Goal: Navigation & Orientation: Find specific page/section

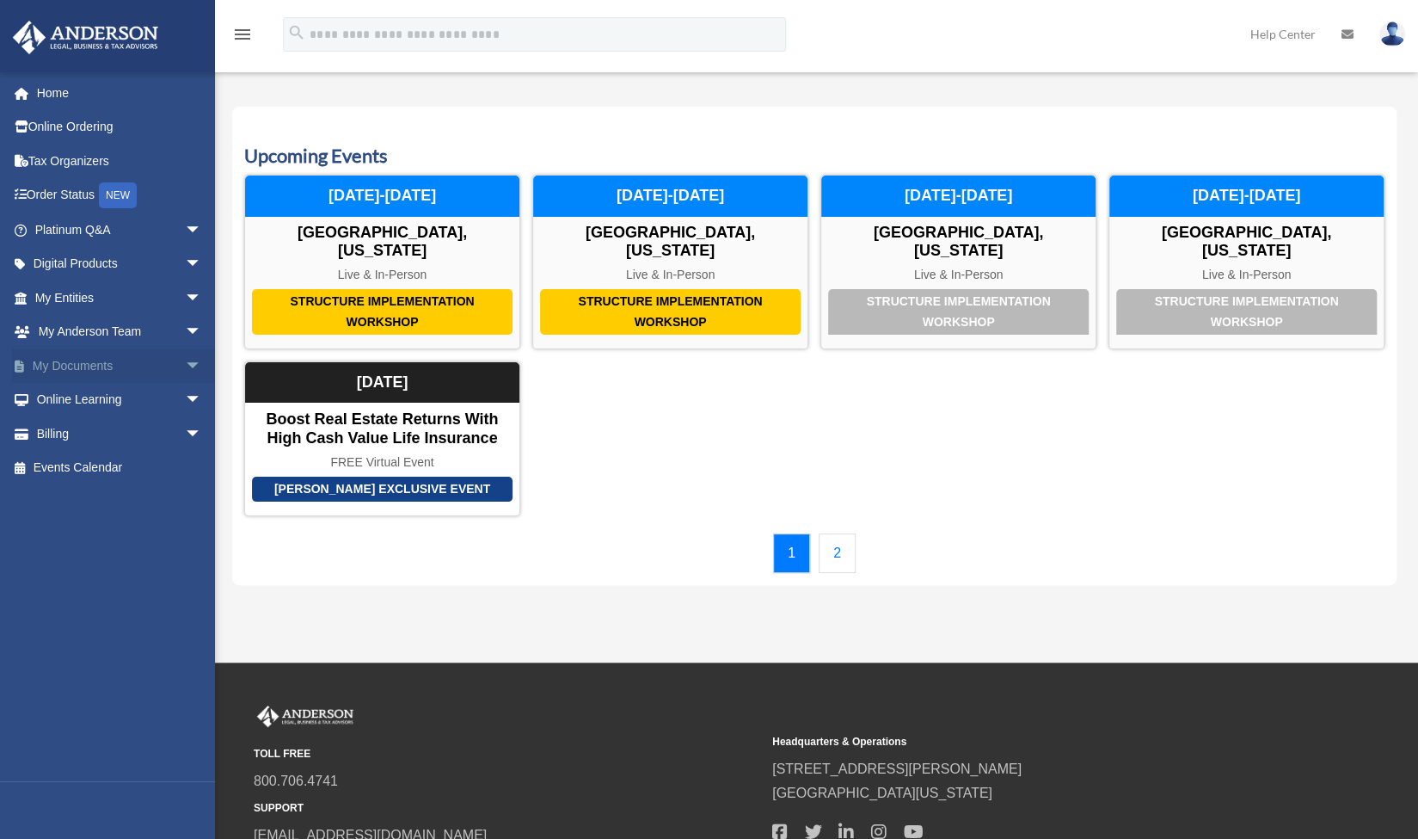
click at [89, 365] on link "My Documents arrow_drop_down" at bounding box center [120, 365] width 216 height 34
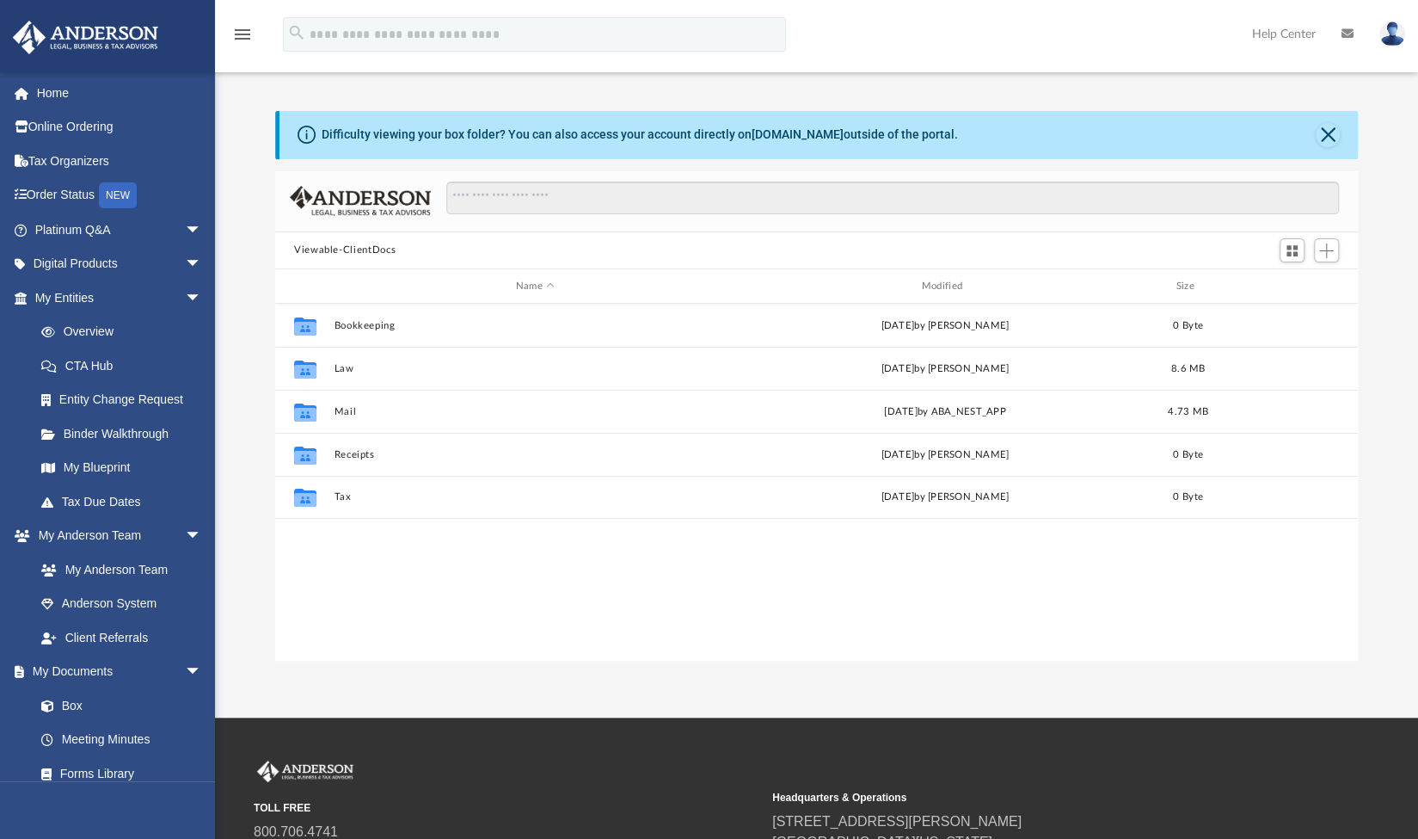
scroll to position [378, 1069]
click at [94, 670] on link "My Documents arrow_drop_down" at bounding box center [120, 671] width 216 height 34
click at [71, 704] on link "Box" at bounding box center [126, 705] width 204 height 34
click at [107, 596] on link "Anderson System" at bounding box center [126, 604] width 204 height 34
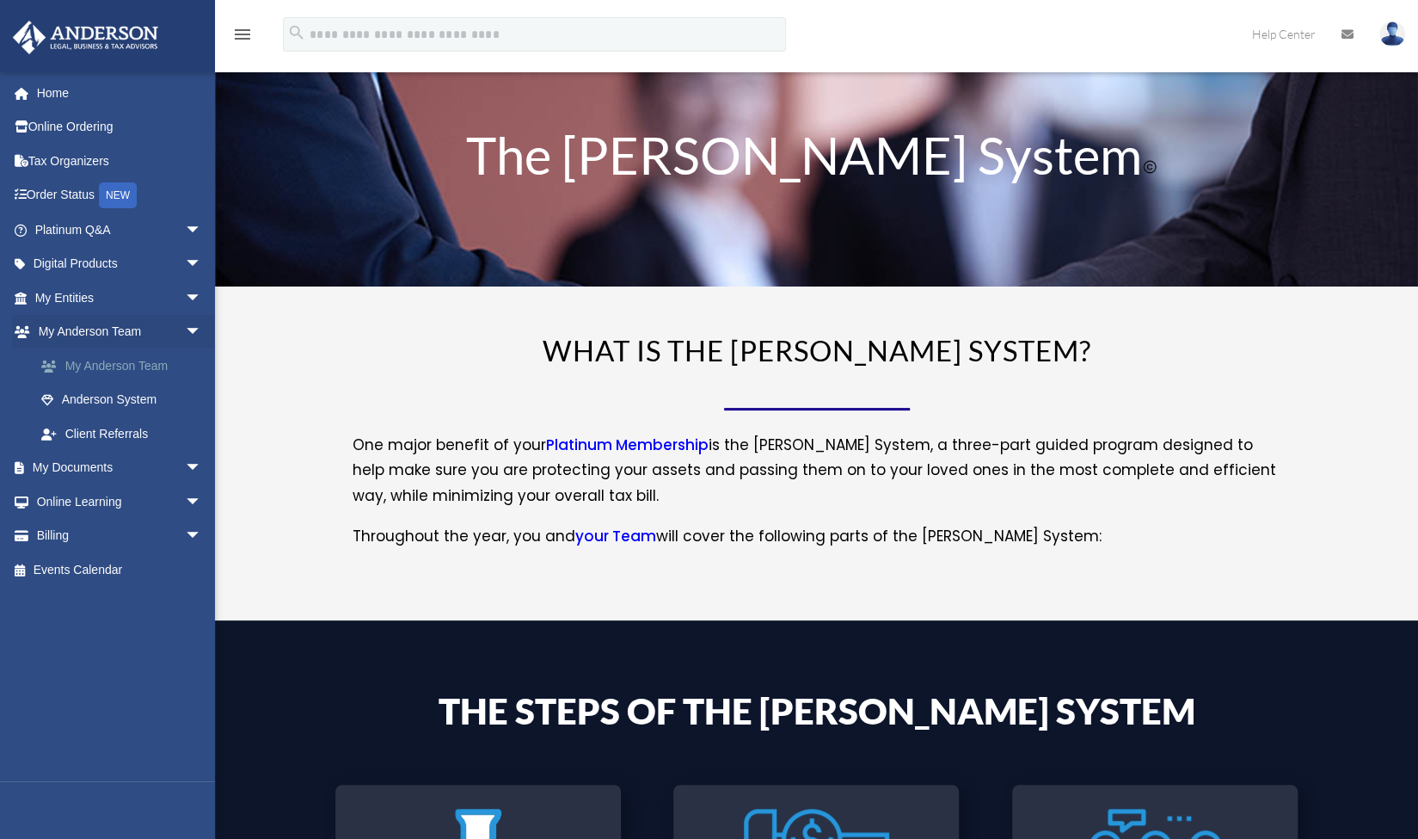
click at [144, 364] on link "My Anderson Team" at bounding box center [126, 365] width 204 height 34
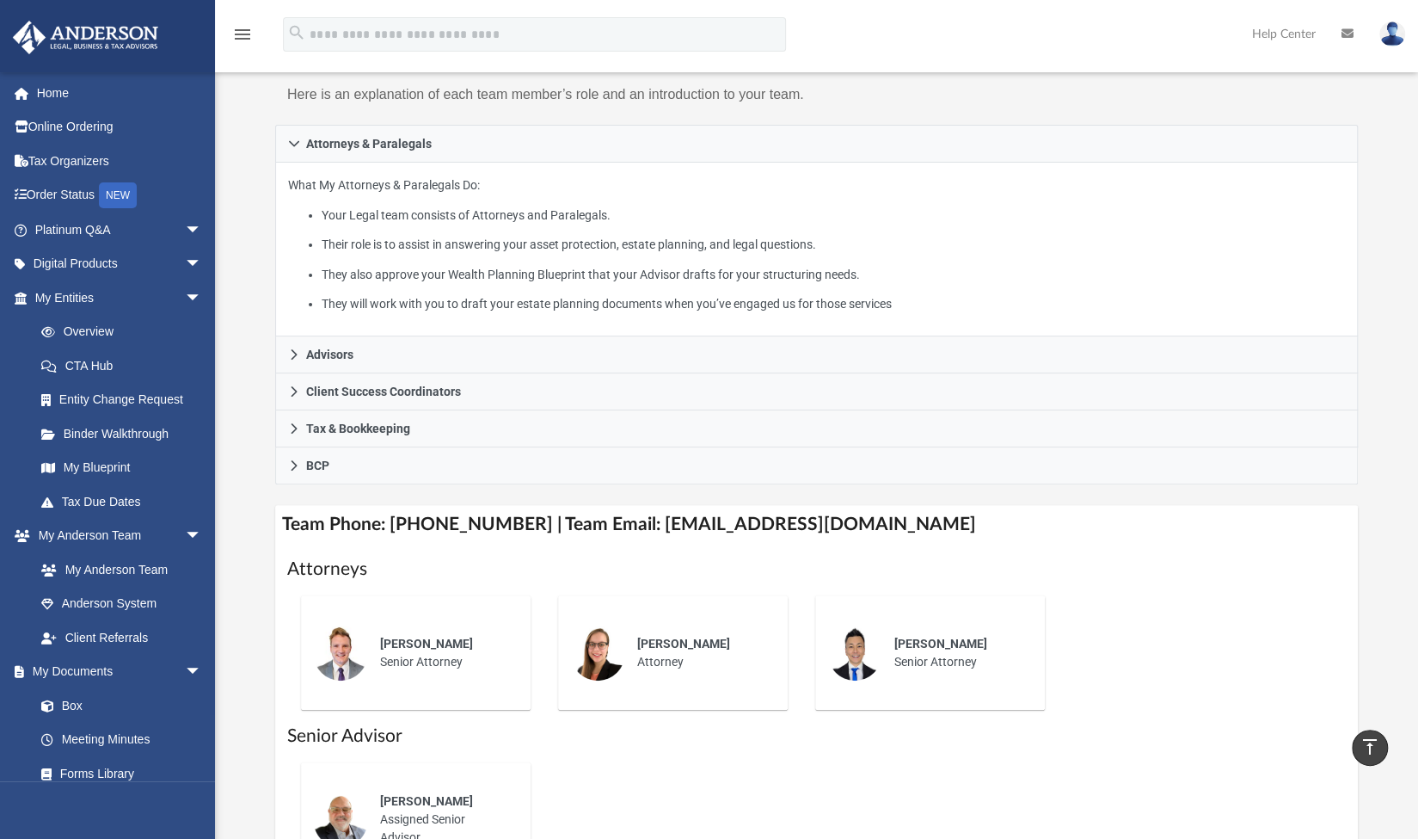
scroll to position [223, 0]
click at [132, 571] on link "My Anderson Team" at bounding box center [126, 569] width 204 height 34
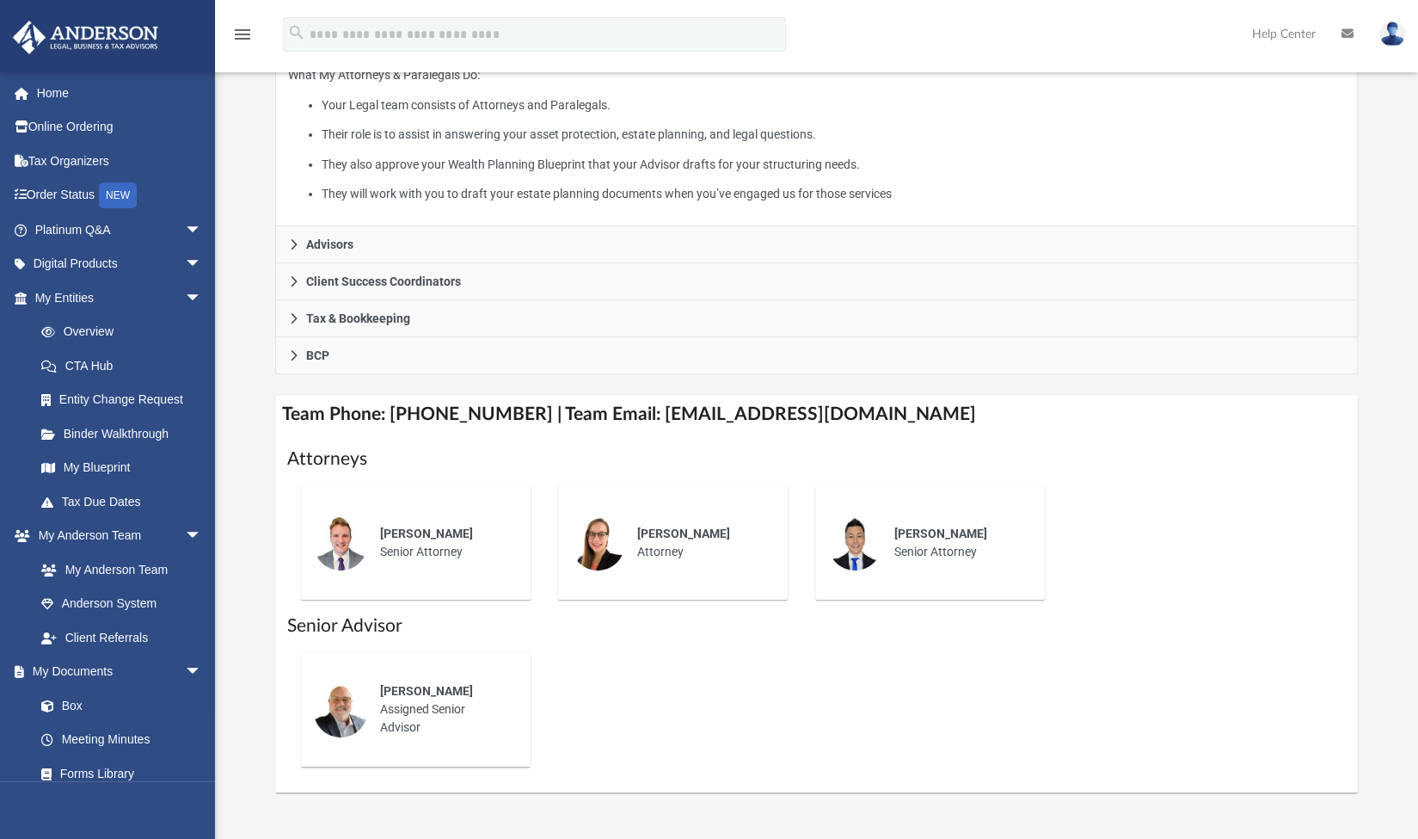
scroll to position [335, 0]
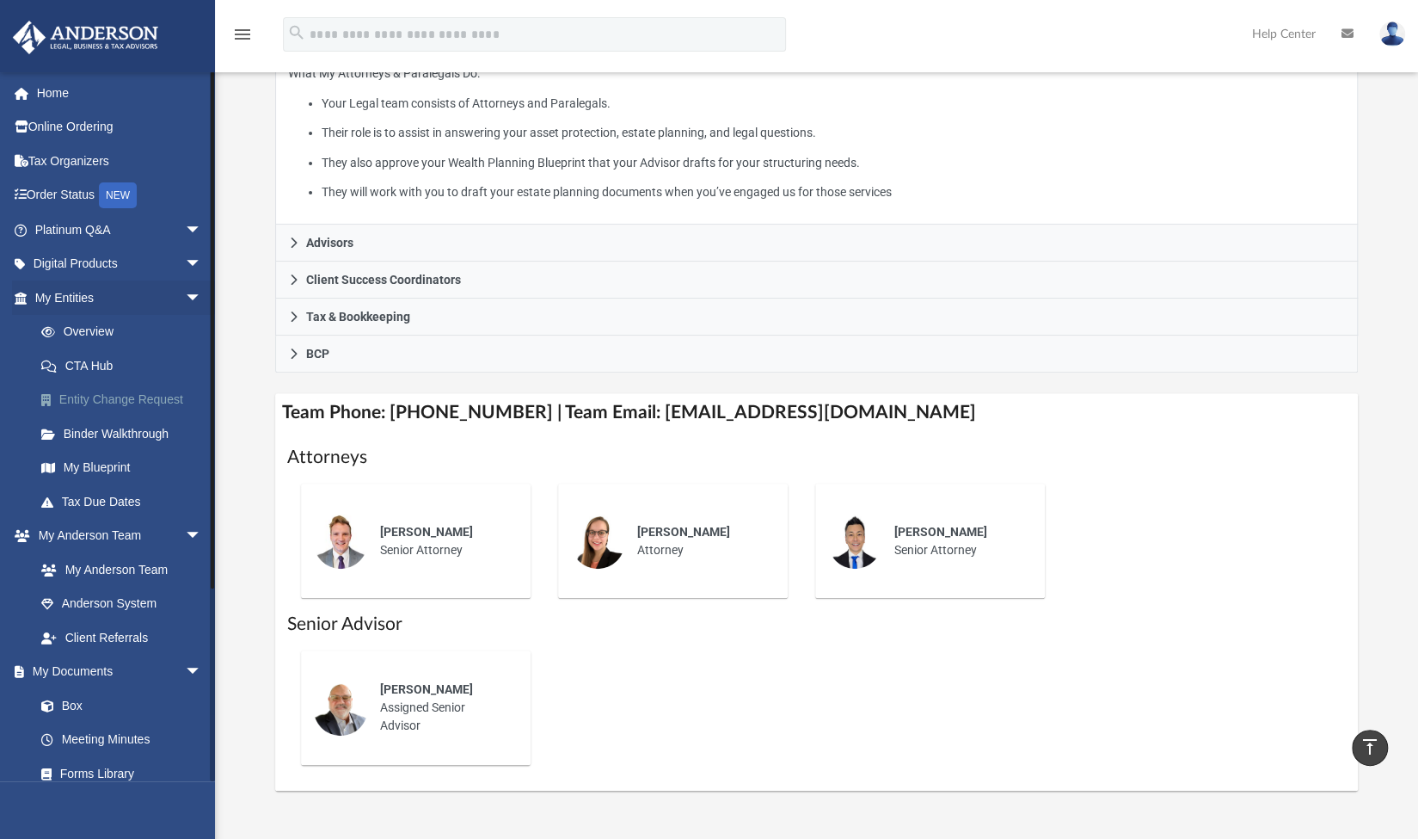
click at [137, 396] on link "Entity Change Request" at bounding box center [126, 400] width 204 height 34
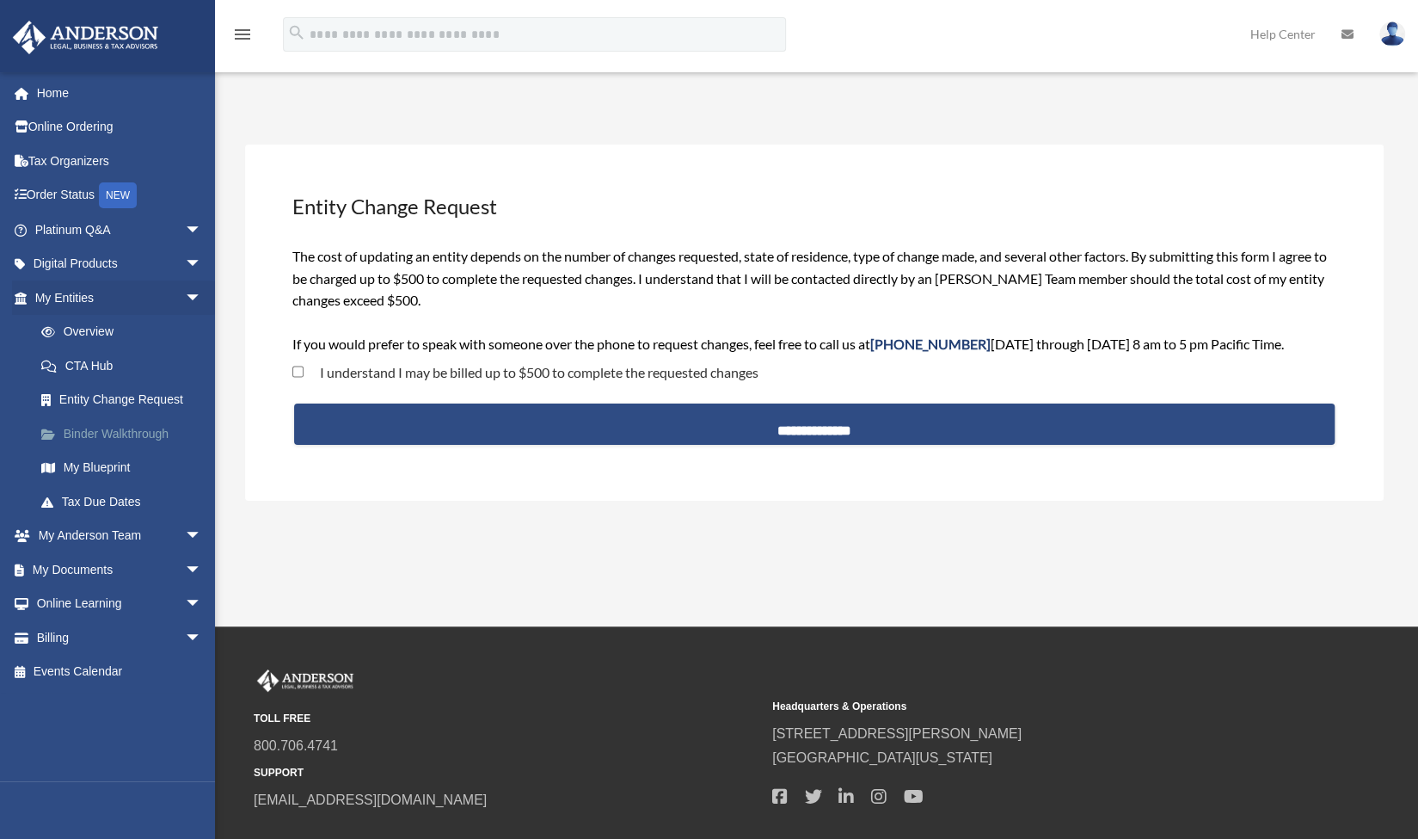
click at [112, 435] on link "Binder Walkthrough" at bounding box center [126, 433] width 204 height 34
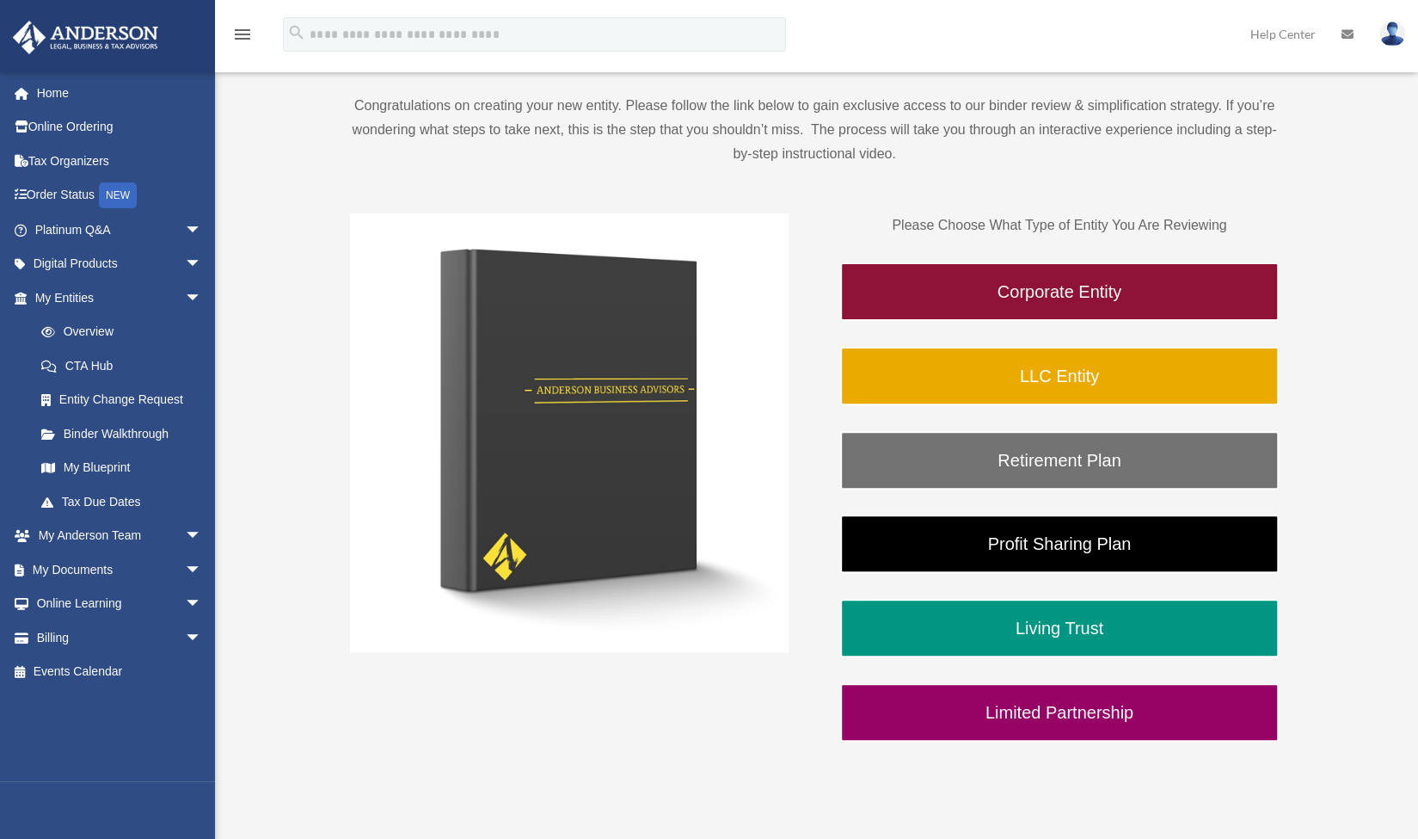
scroll to position [151, 0]
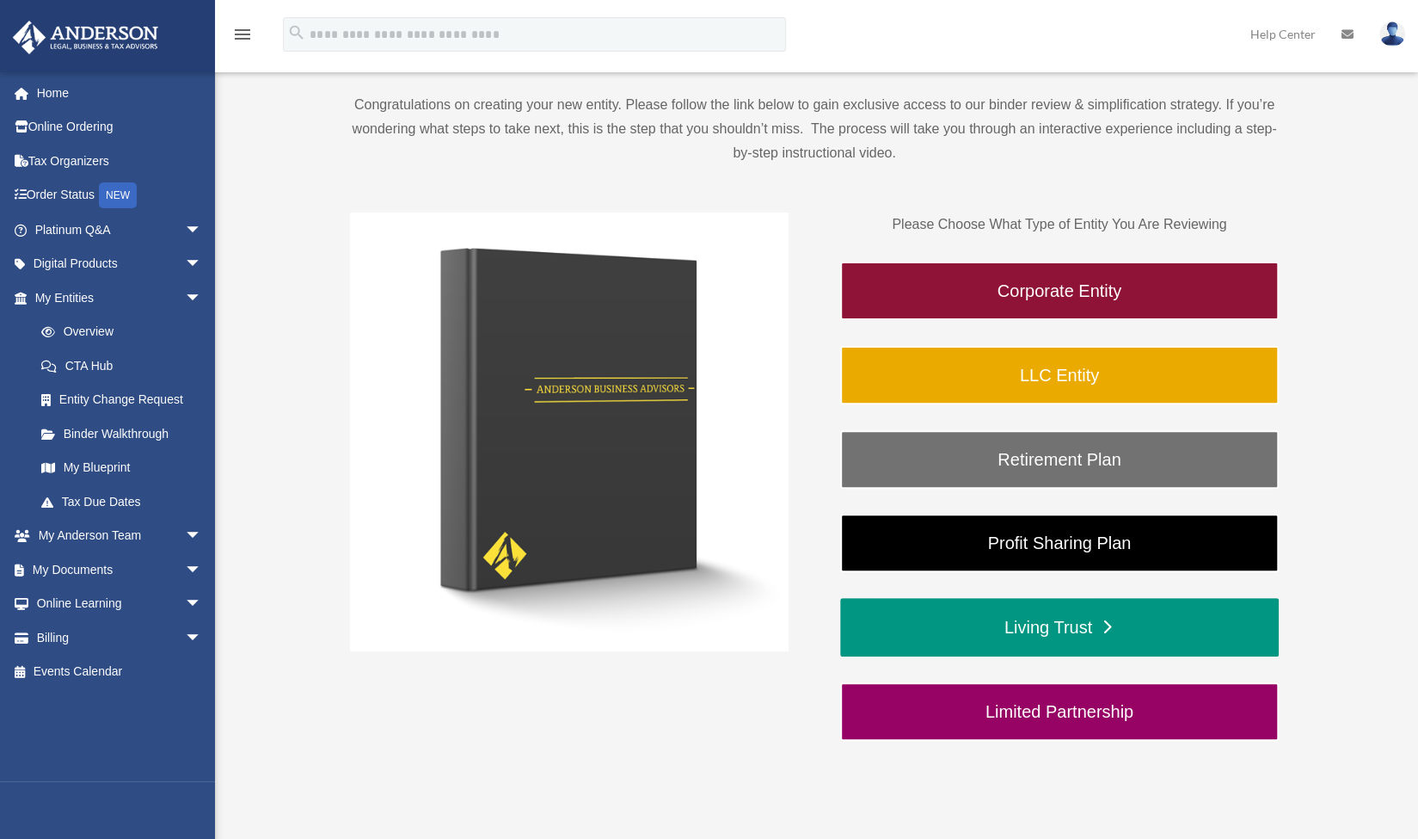
click at [1028, 623] on link "Living Trust" at bounding box center [1059, 627] width 439 height 58
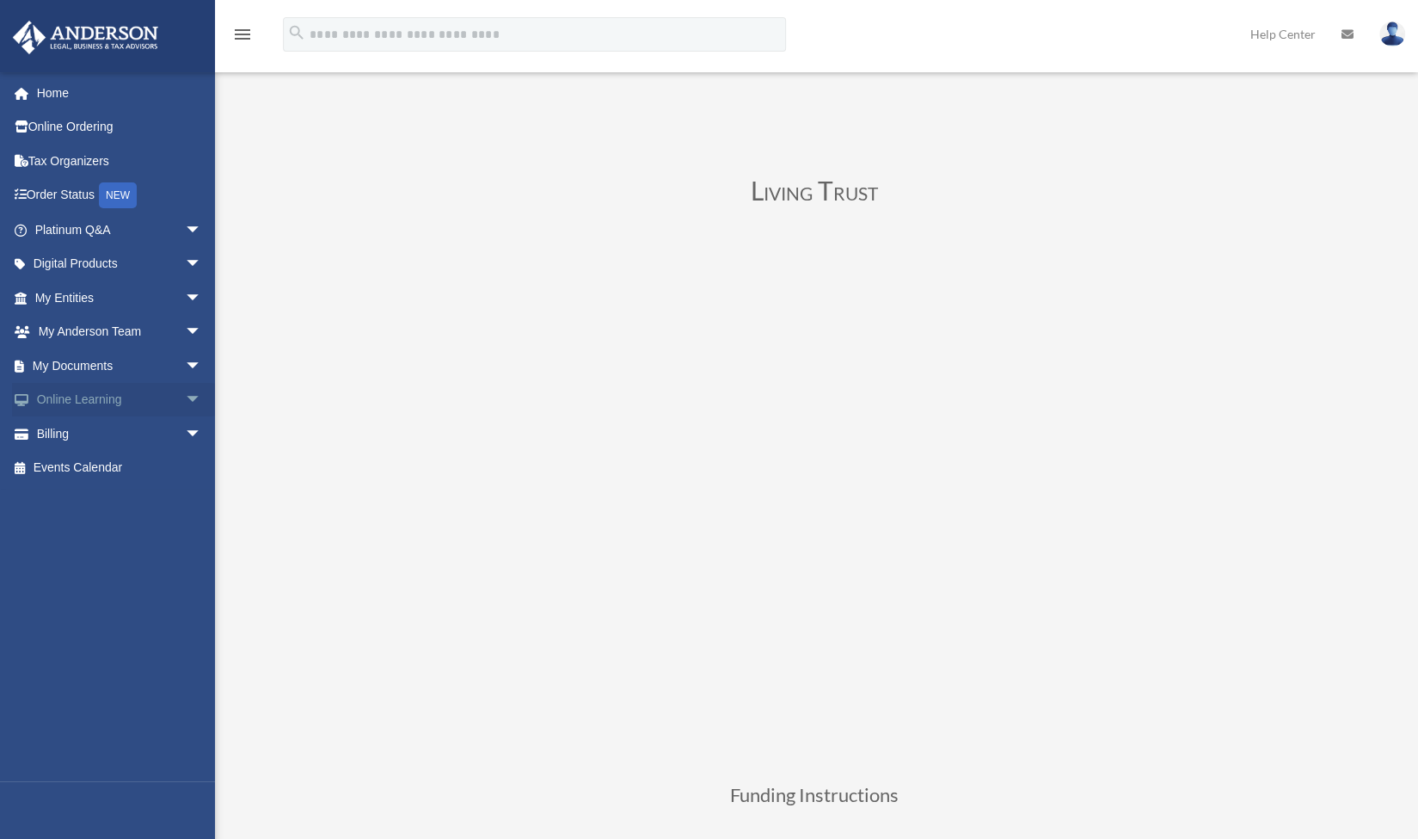
click at [77, 393] on link "Online Learning arrow_drop_down" at bounding box center [120, 400] width 216 height 34
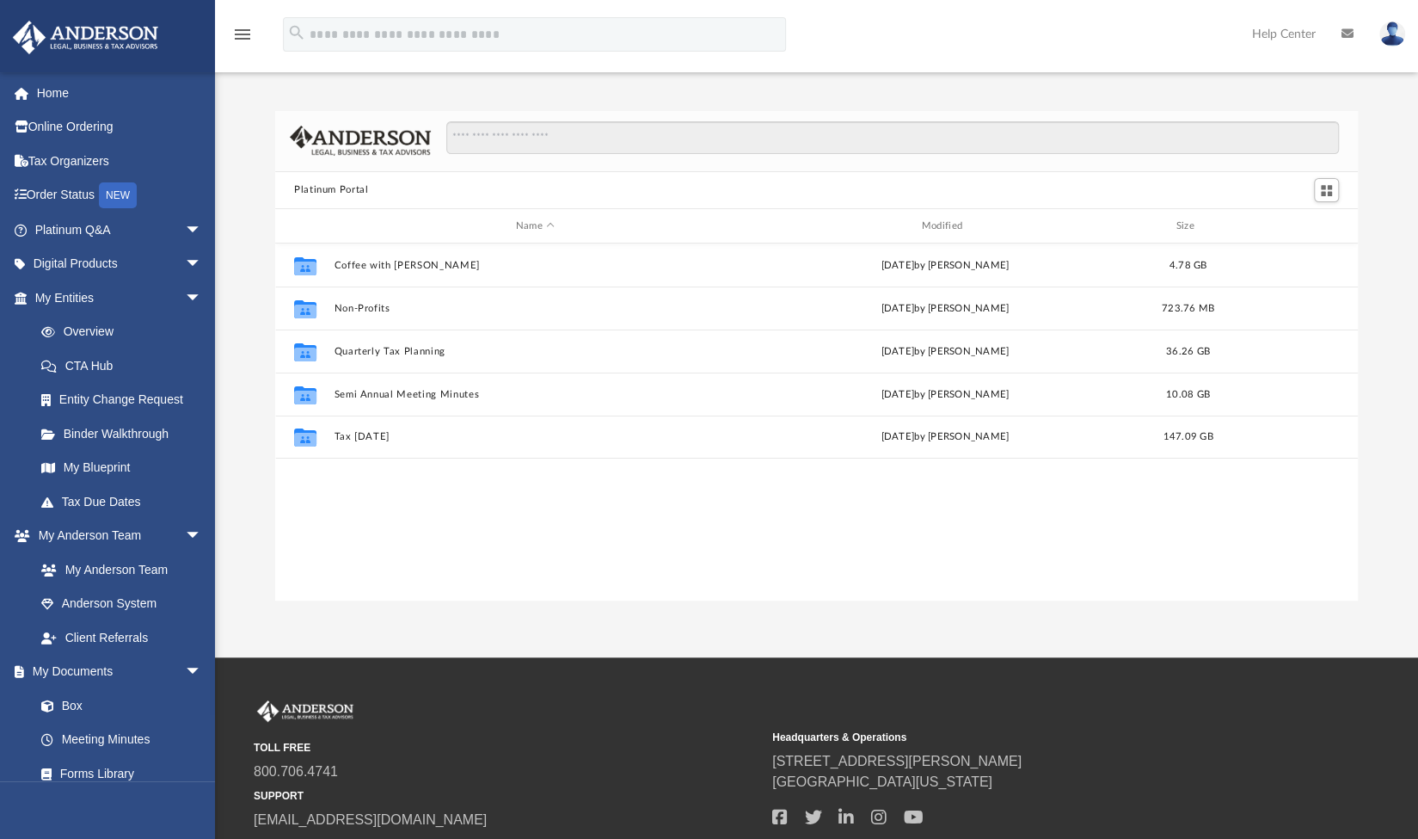
scroll to position [378, 1069]
click at [1398, 38] on img at bounding box center [1392, 34] width 26 height 25
click at [53, 87] on link "Home" at bounding box center [120, 93] width 216 height 34
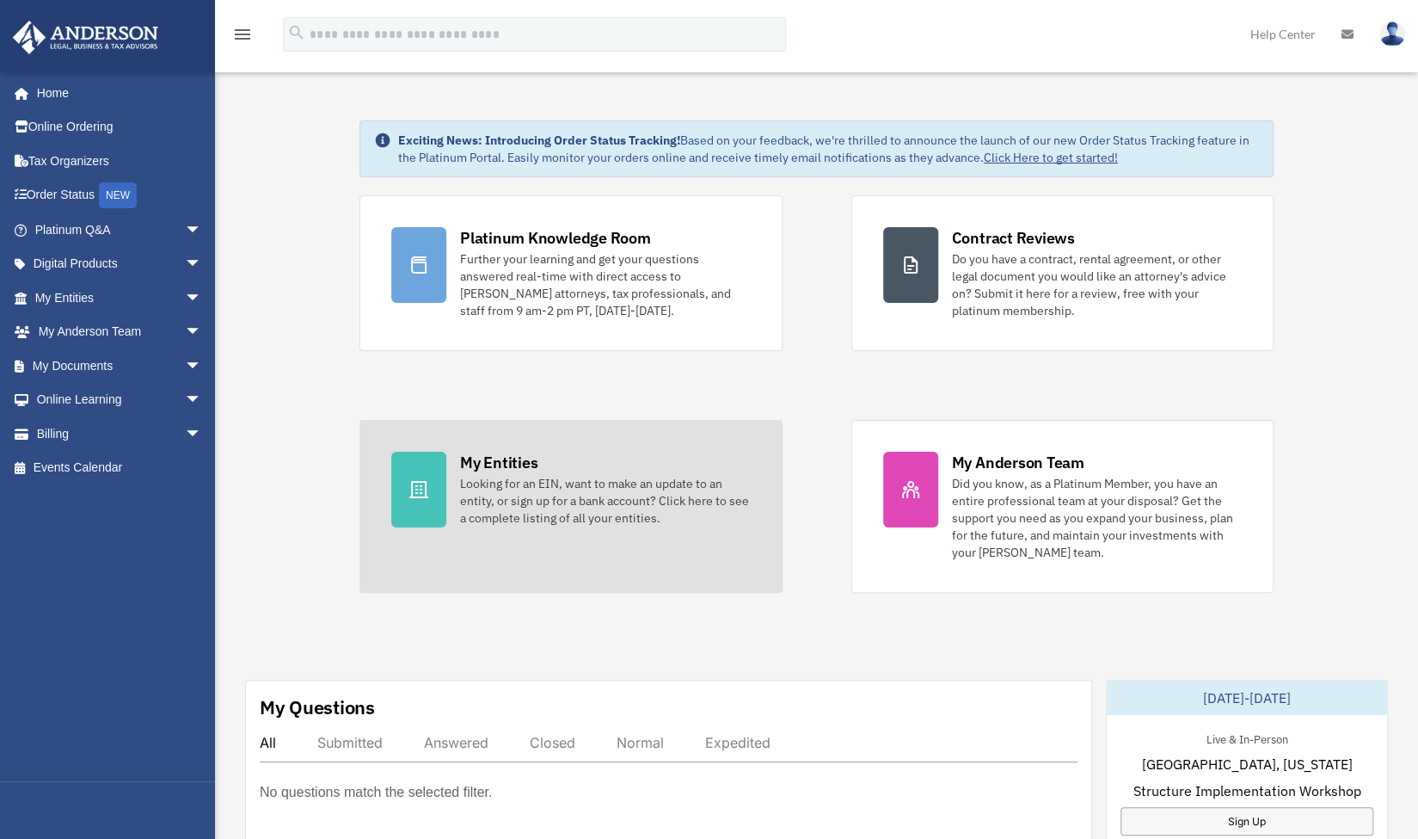
click at [504, 465] on div "My Entities" at bounding box center [498, 463] width 77 height 22
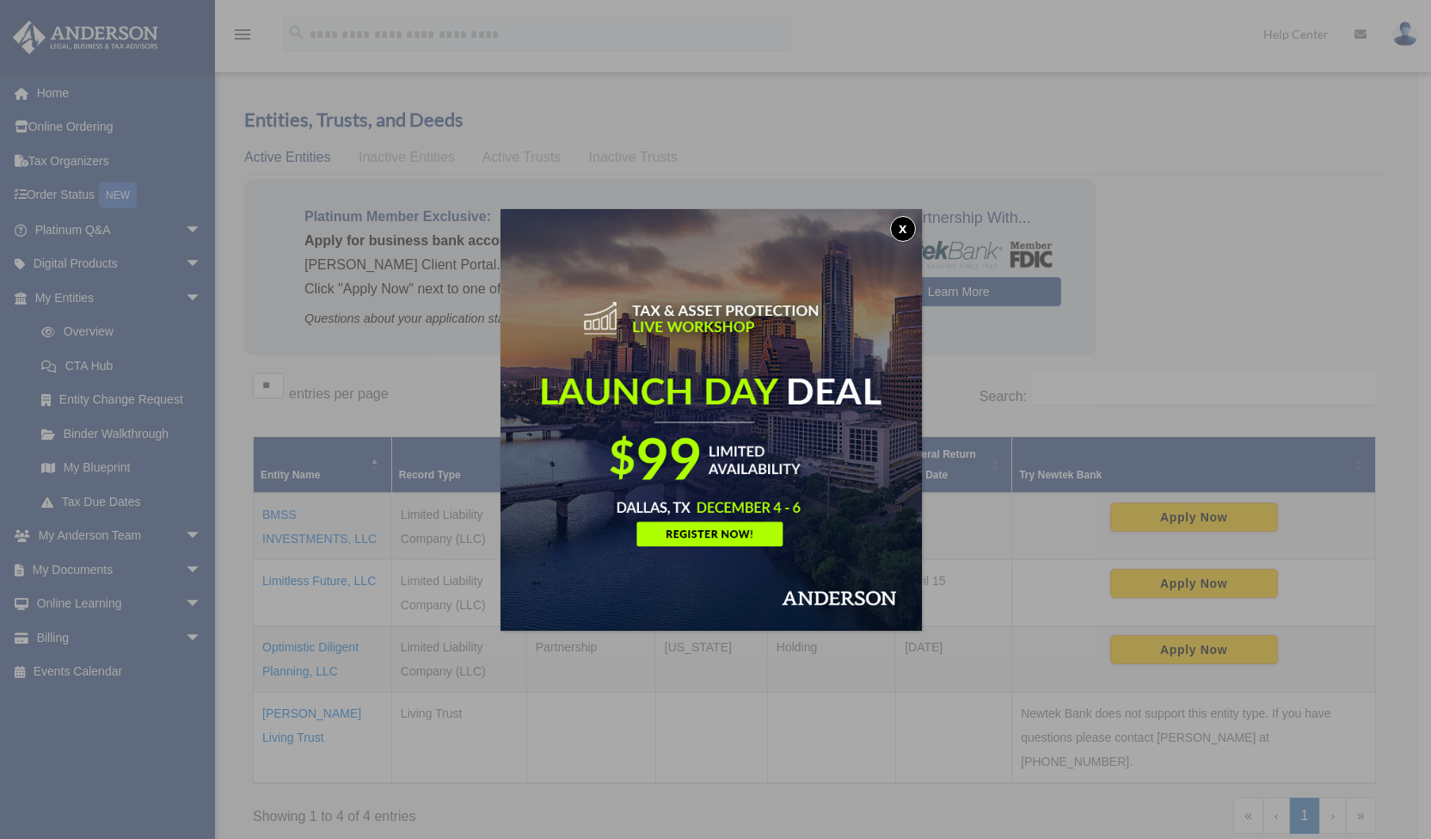
click at [910, 227] on button "x" at bounding box center [903, 229] width 26 height 26
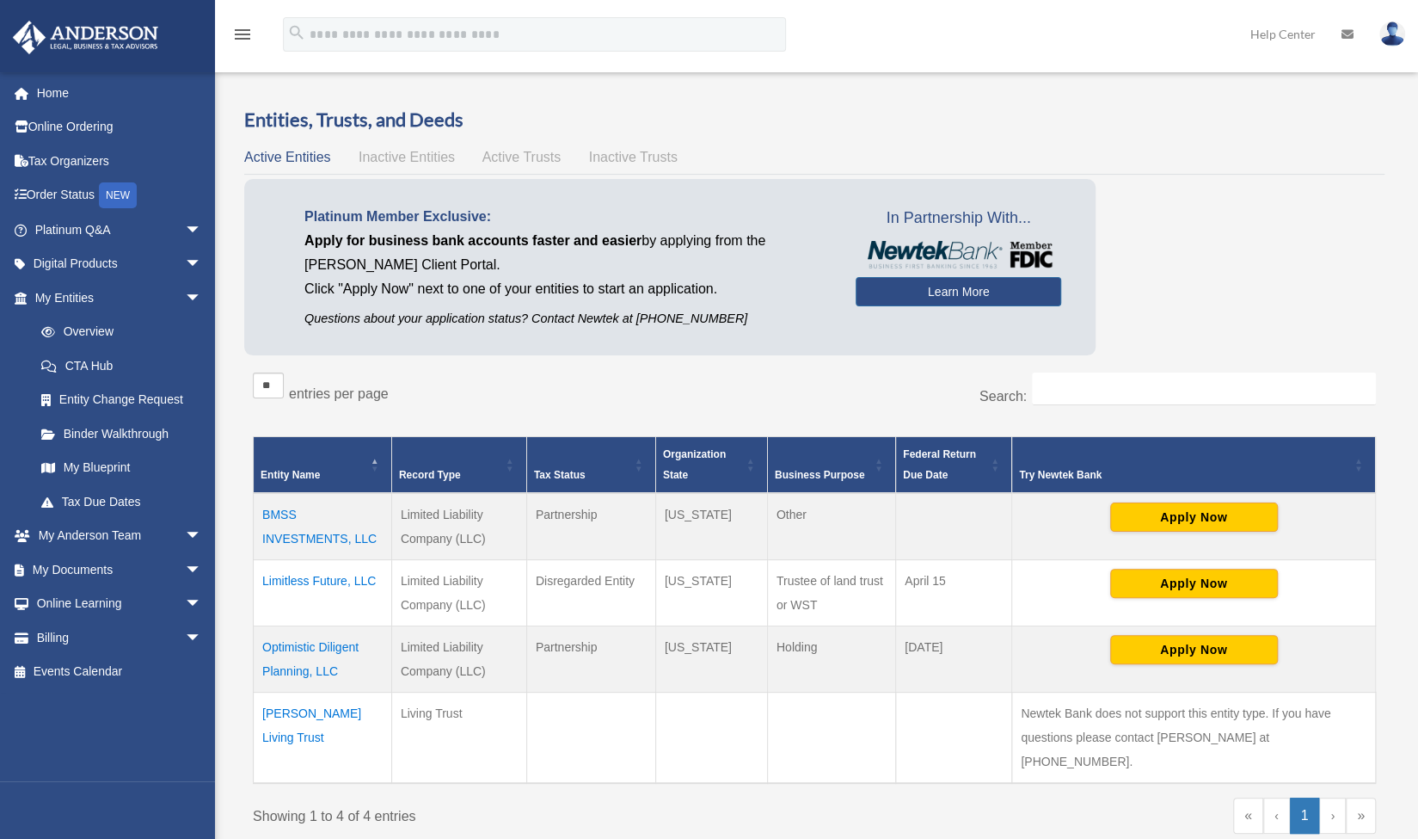
click at [286, 713] on td "Ruiz Living Trust" at bounding box center [323, 736] width 138 height 91
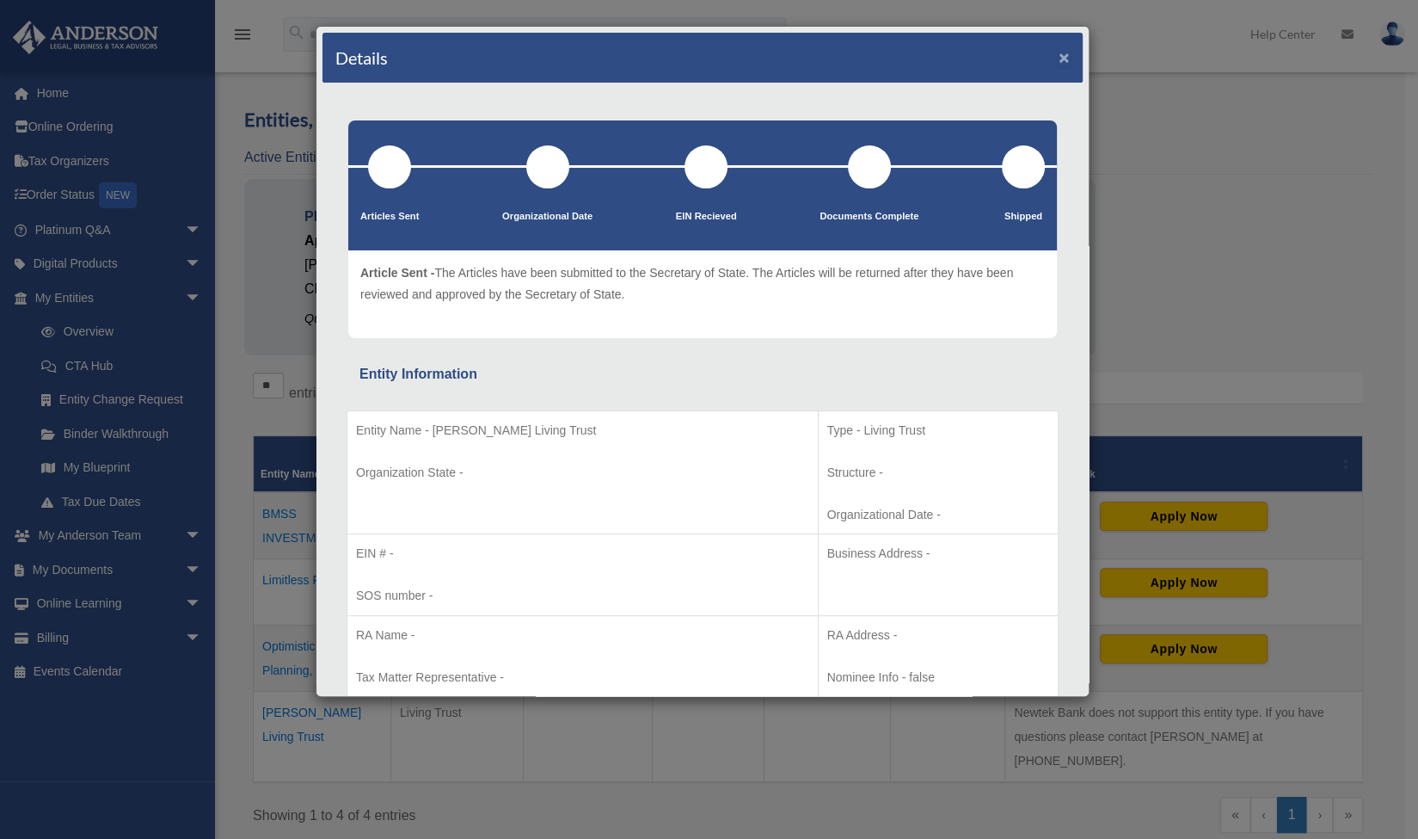
click at [1059, 50] on button "×" at bounding box center [1064, 57] width 11 height 18
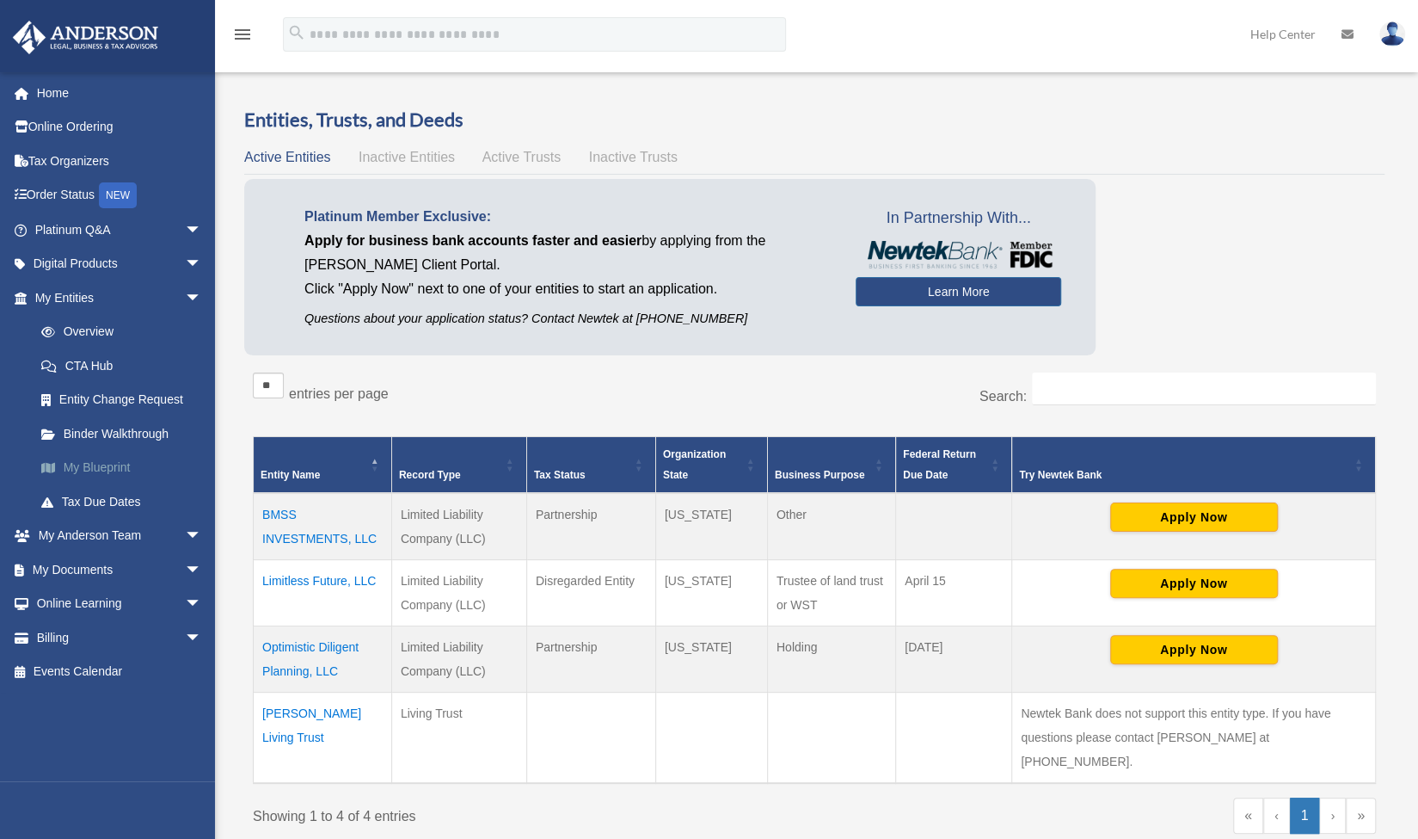
click at [91, 467] on link "My Blueprint" at bounding box center [126, 468] width 204 height 34
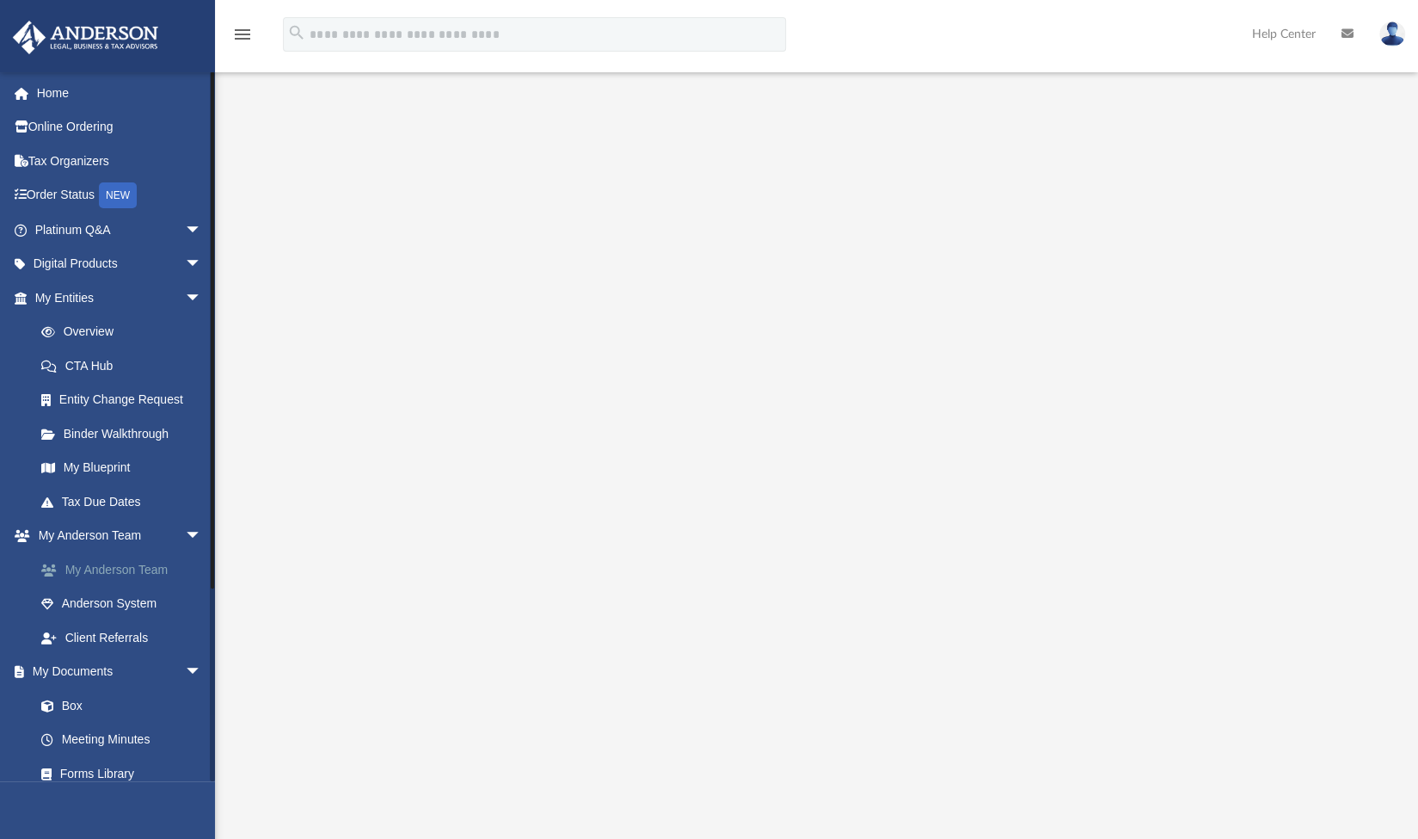
click at [128, 574] on link "My Anderson Team" at bounding box center [126, 569] width 204 height 34
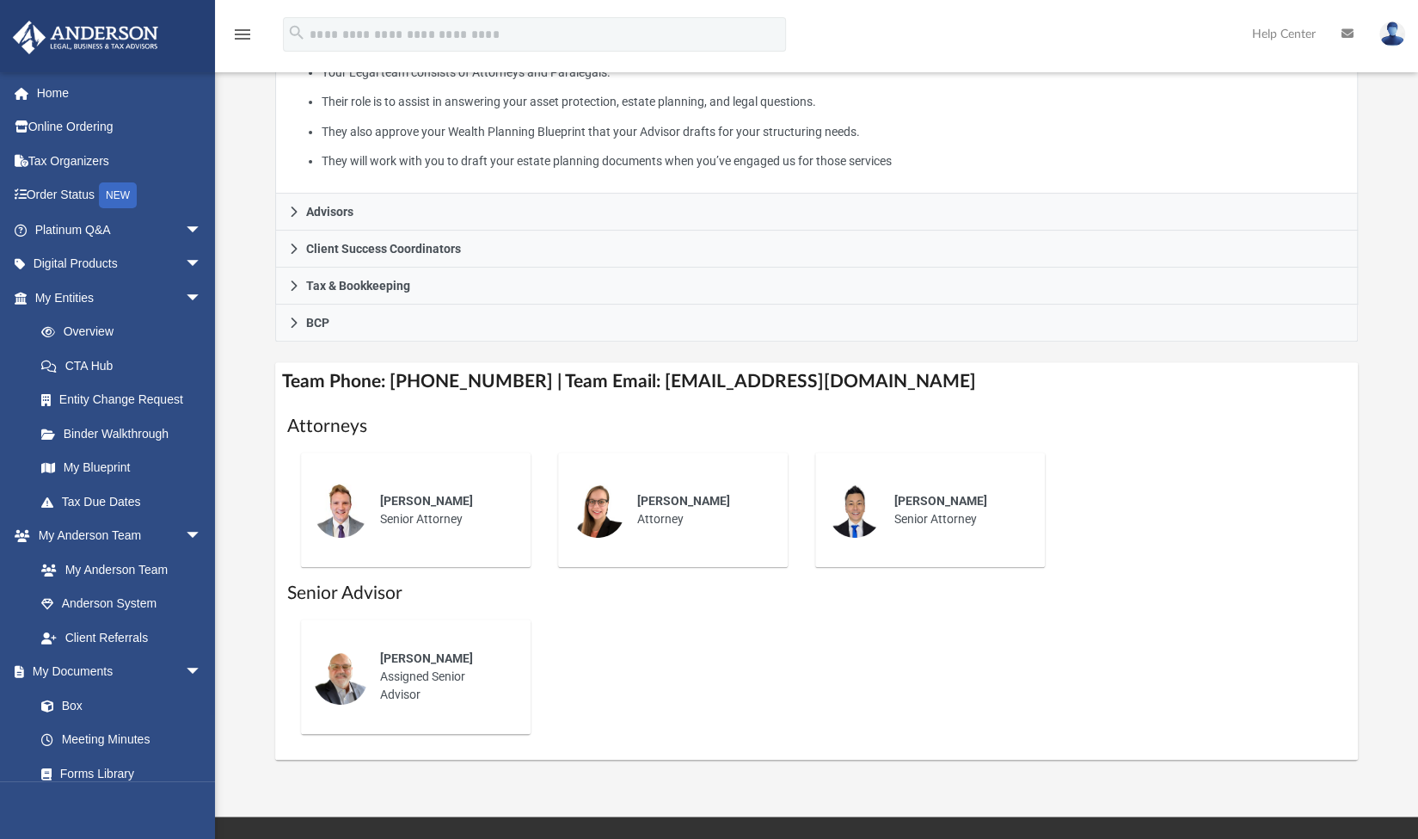
scroll to position [387, 0]
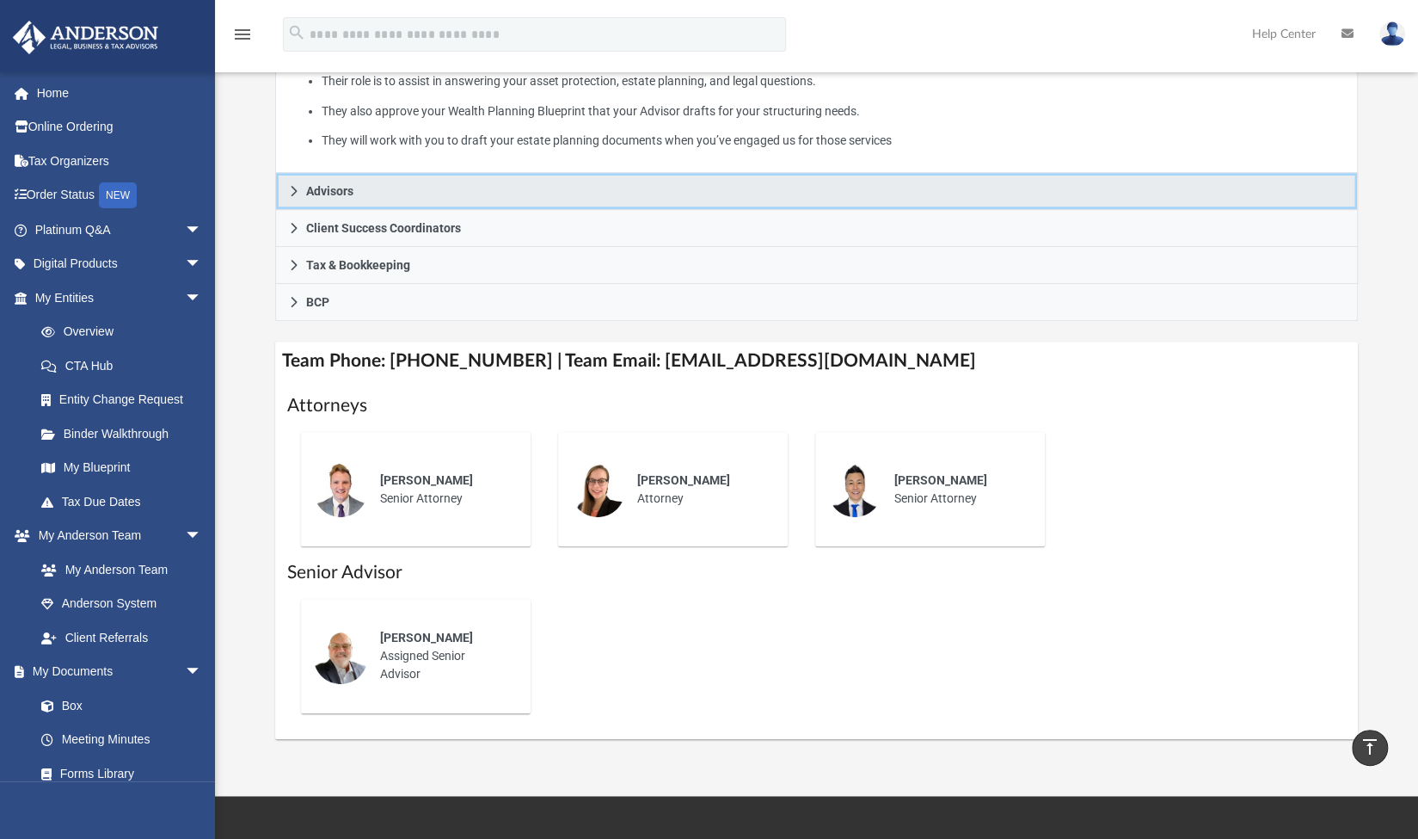
click at [339, 197] on span "Advisors" at bounding box center [329, 191] width 47 height 12
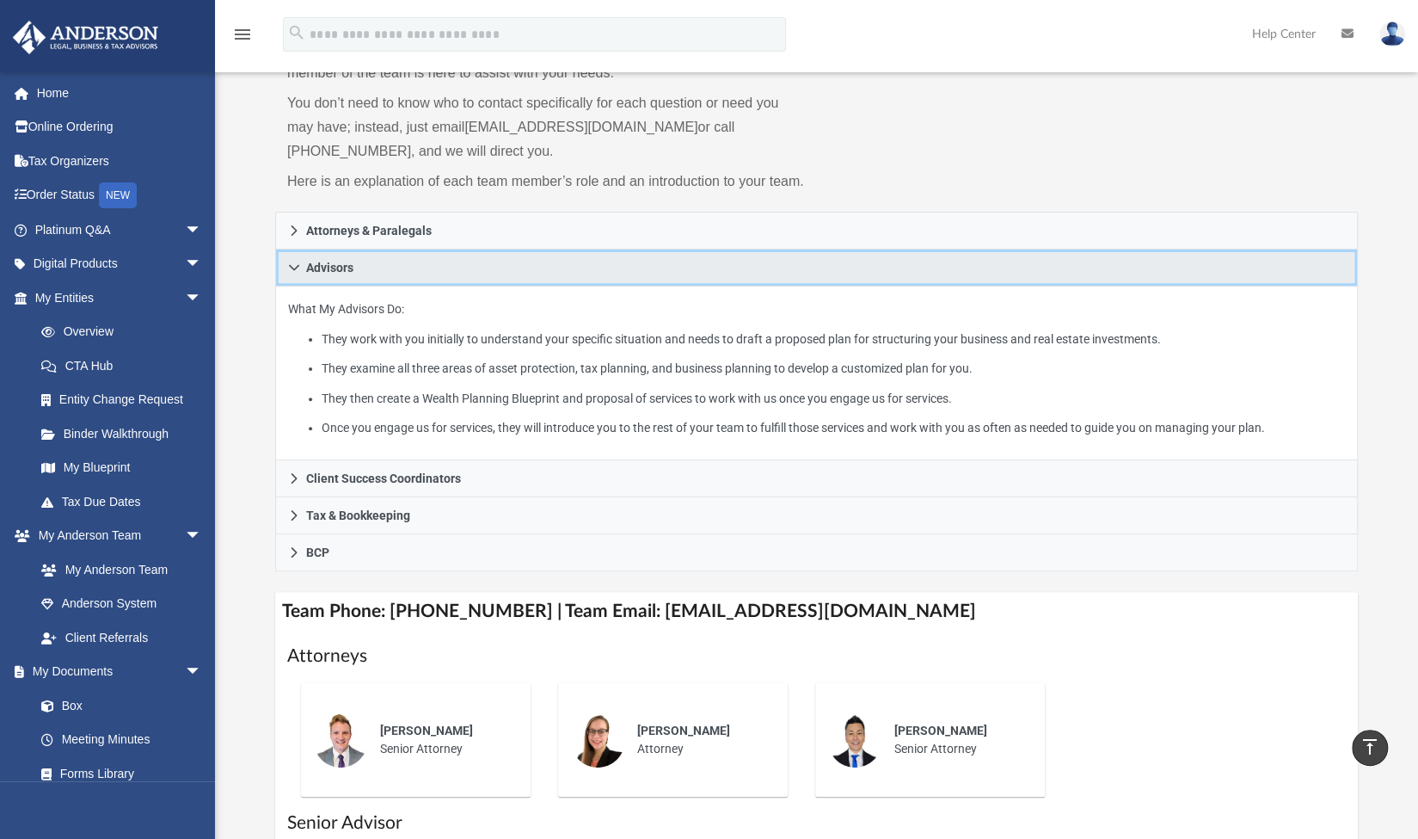
scroll to position [129, 0]
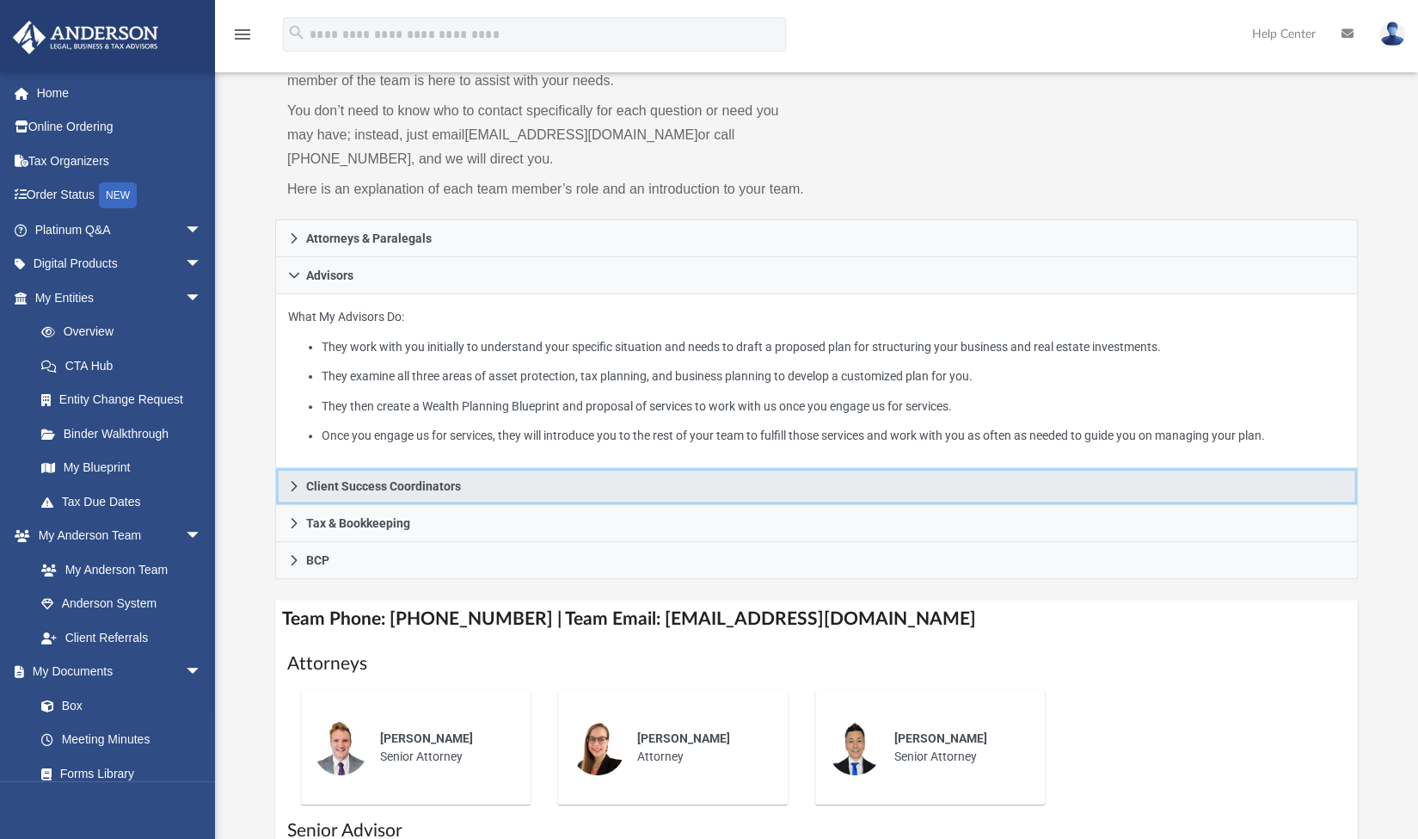
click at [342, 491] on span "Client Success Coordinators" at bounding box center [383, 486] width 155 height 12
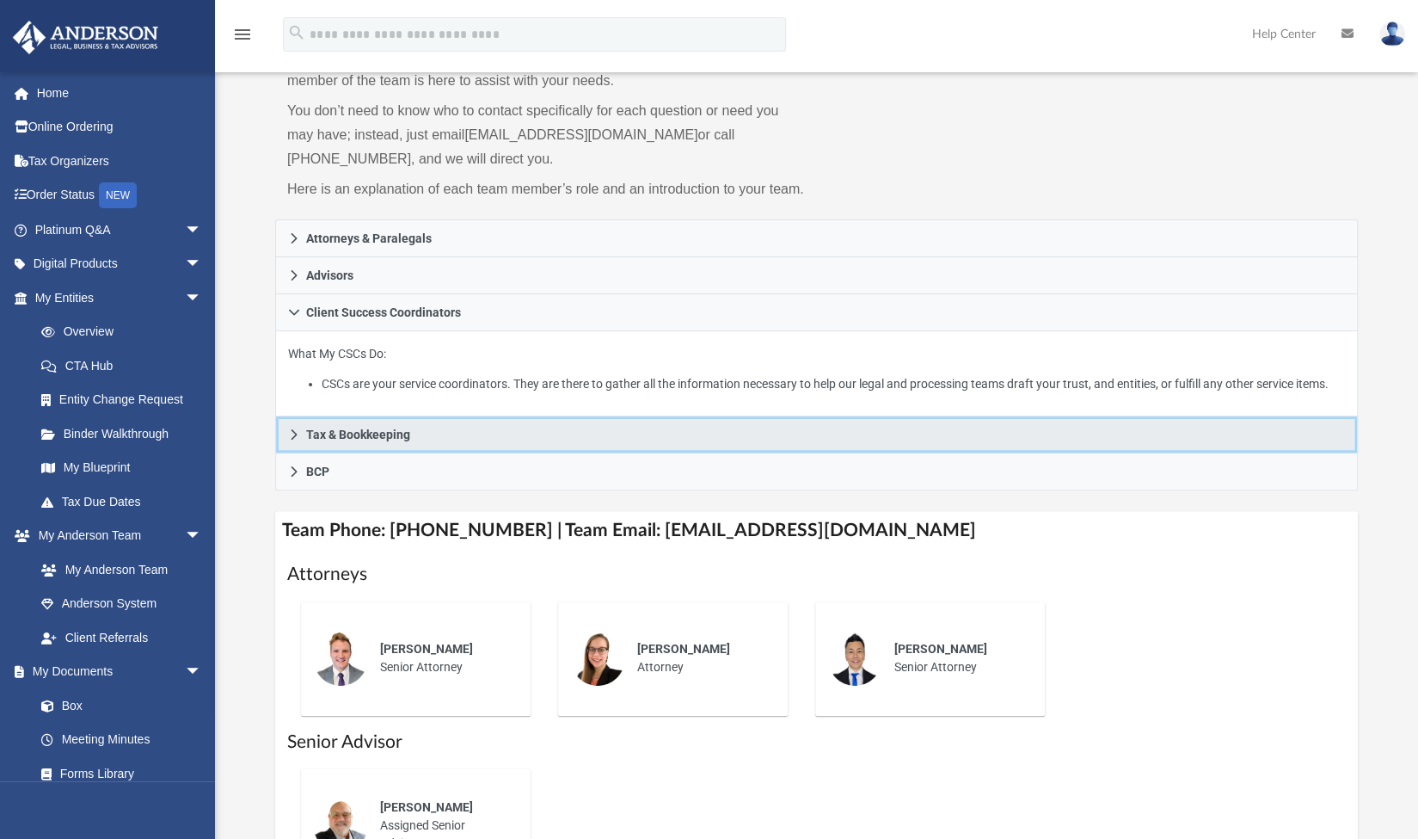
click at [347, 439] on span "Tax & Bookkeeping" at bounding box center [358, 434] width 104 height 12
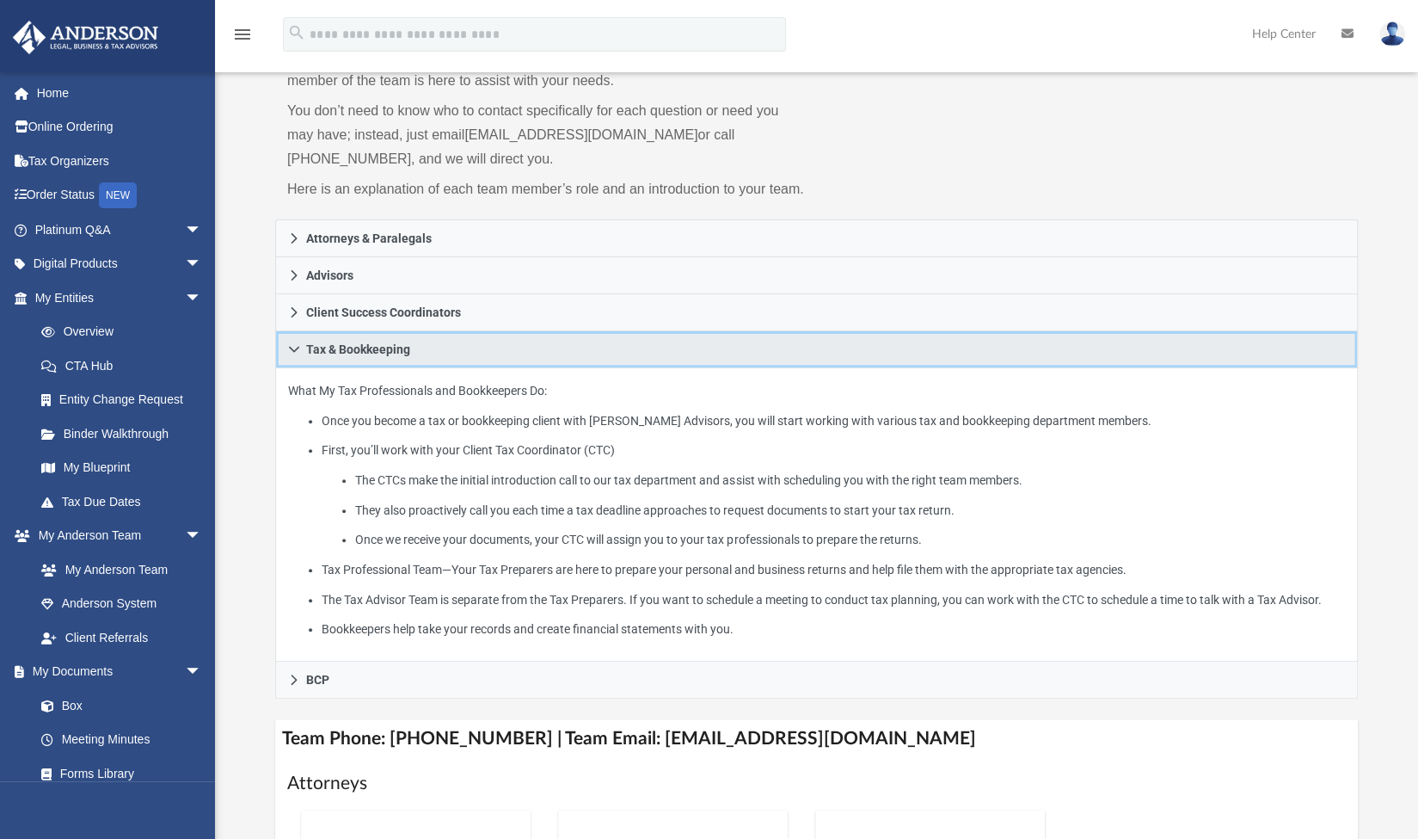
click at [349, 353] on span "Tax & Bookkeeping" at bounding box center [358, 349] width 104 height 12
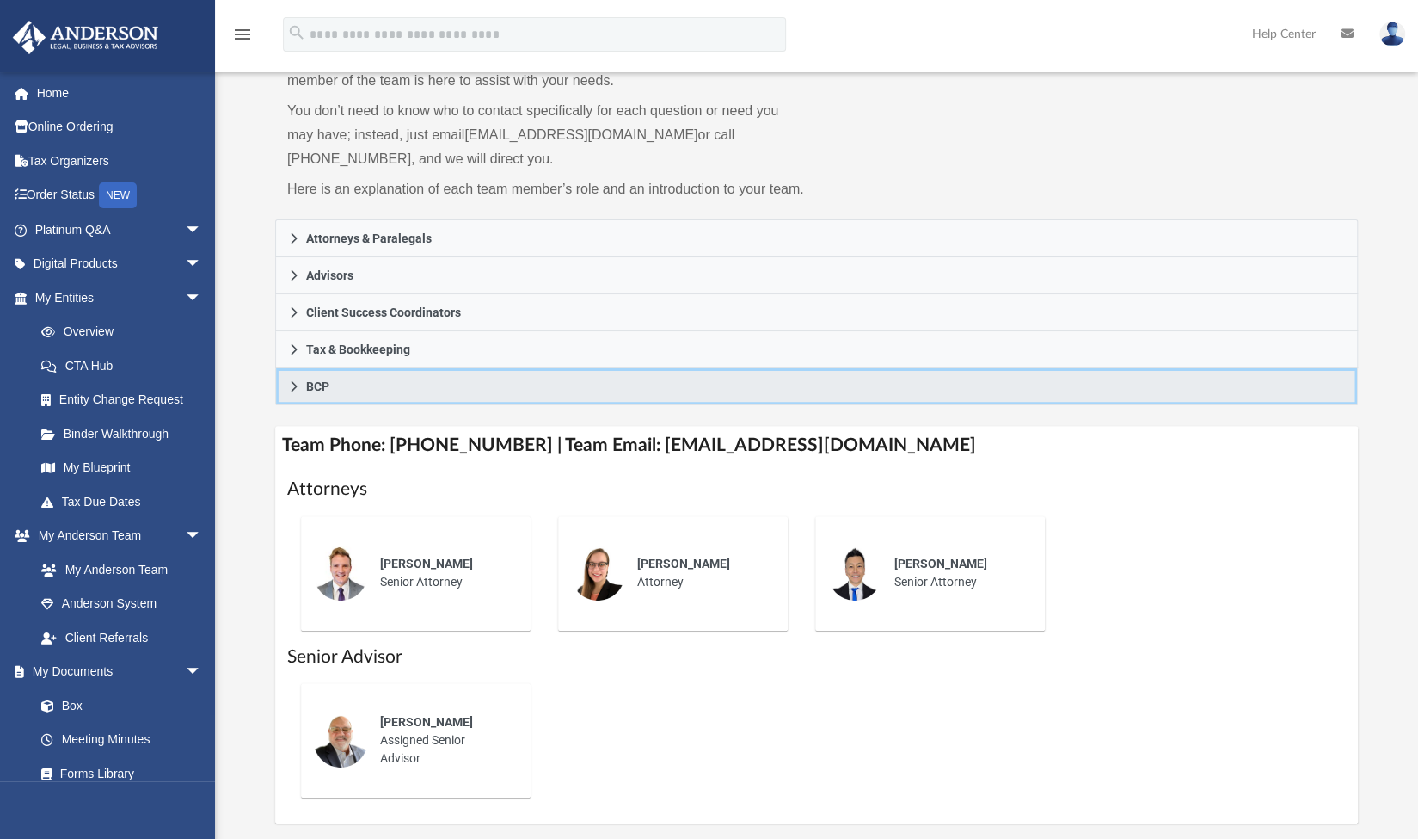
click at [317, 390] on span "BCP" at bounding box center [317, 386] width 23 height 12
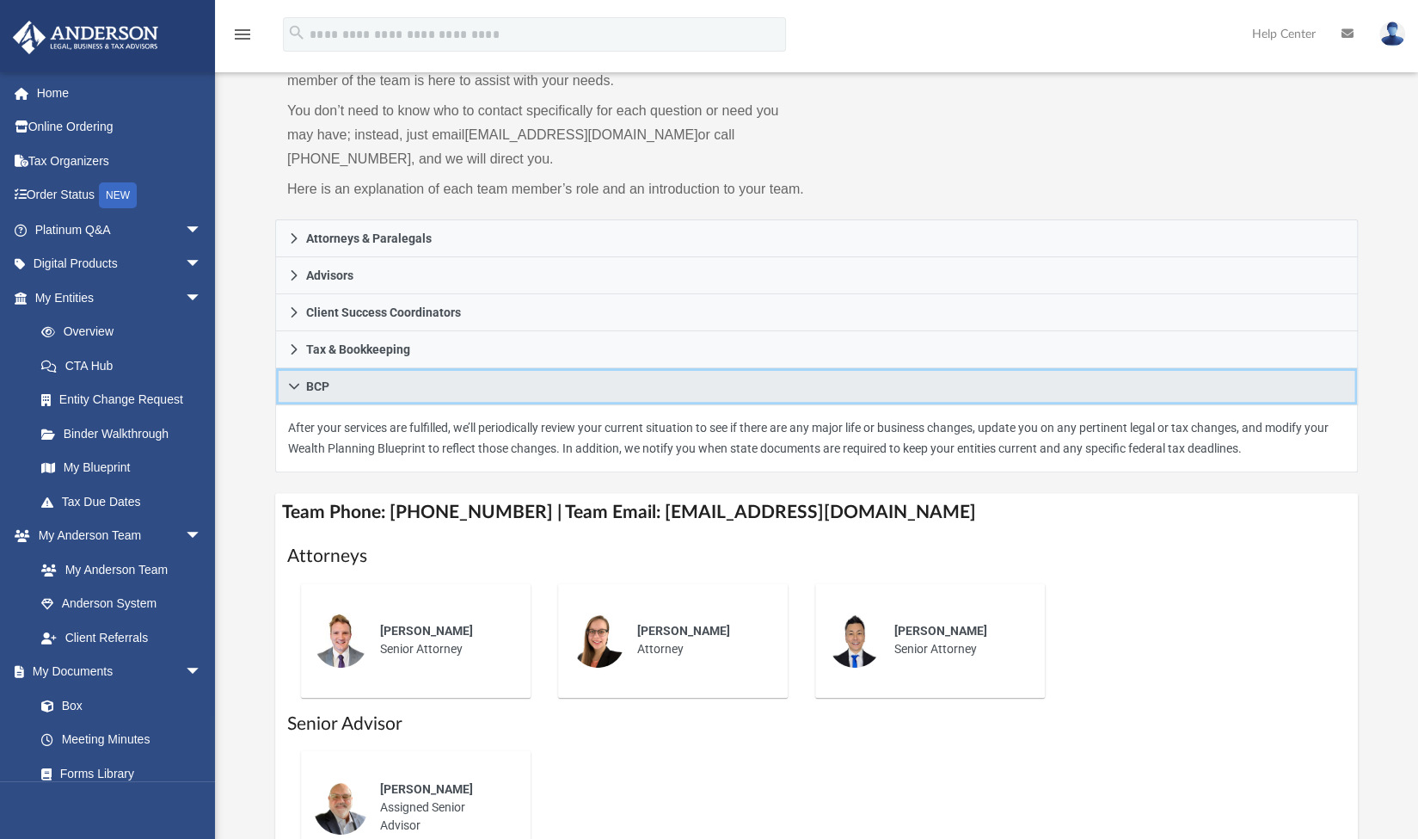
click at [317, 394] on link "BCP" at bounding box center [816, 386] width 1083 height 37
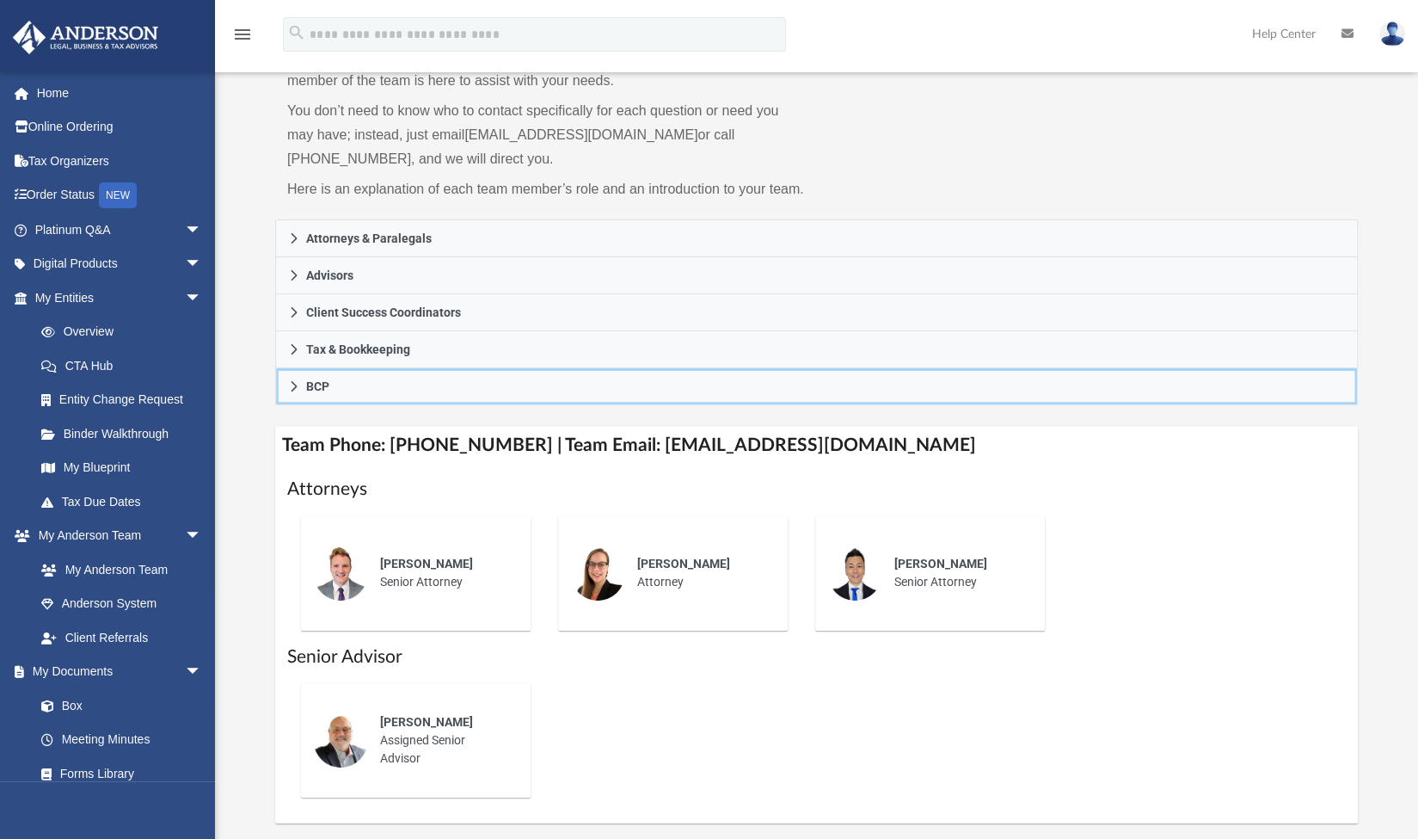
scroll to position [0, 0]
